Goal: Communication & Community: Answer question/provide support

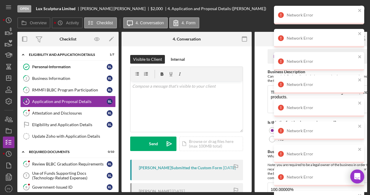
scroll to position [159, 0]
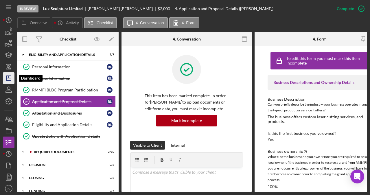
click at [7, 81] on icon "Icon/Dashboard" at bounding box center [8, 78] width 14 height 14
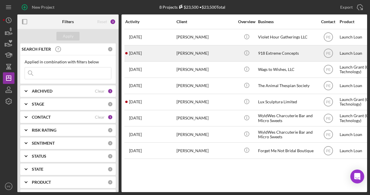
click at [225, 56] on div "Nathan Bushnell" at bounding box center [205, 53] width 58 height 15
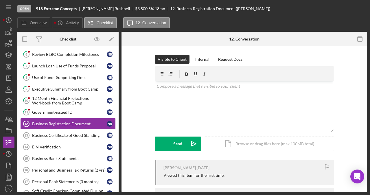
scroll to position [30, 0]
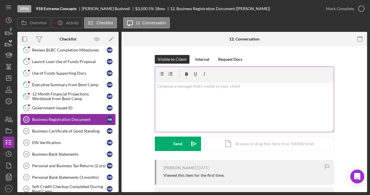
click at [171, 91] on div "v Color teal Color pink Remove color Add row above Add row below Add column bef…" at bounding box center [244, 106] width 179 height 51
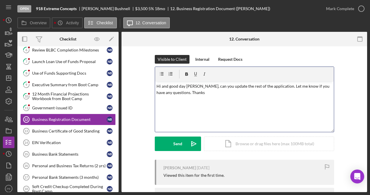
click at [176, 93] on p "Hi and good day Nathan, can you update the rest of the application. Let me know…" at bounding box center [244, 89] width 176 height 13
click at [191, 96] on div "v Color teal Color pink Remove color Add row above Add row below Add column bef…" at bounding box center [244, 106] width 179 height 51
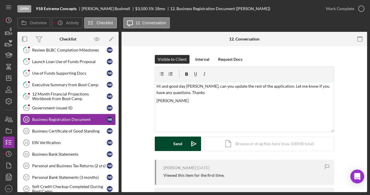
click at [174, 148] on div "Send" at bounding box center [177, 144] width 9 height 14
